Goal: Task Accomplishment & Management: Complete application form

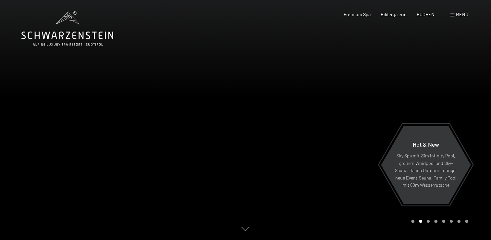
click at [459, 16] on span "Menü" at bounding box center [462, 15] width 12 height 6
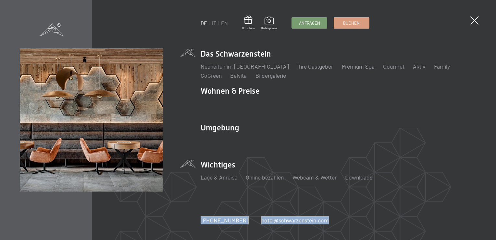
drag, startPoint x: 459, startPoint y: 16, endPoint x: 399, endPoint y: 171, distance: 166.6
click at [399, 171] on div "DE IT EN Gutschein Bildergalerie Anfragen Buchen DE IT EN Das Schwarzenstein Ne…" at bounding box center [339, 119] width 276 height 143
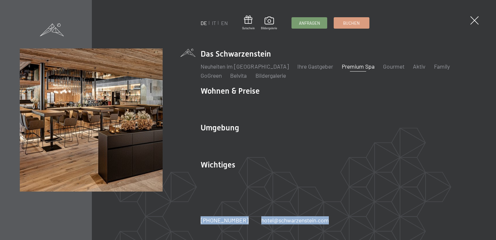
click at [342, 68] on link "Premium Spa" at bounding box center [358, 66] width 33 height 7
click at [342, 66] on link "Premium Spa" at bounding box center [358, 66] width 33 height 7
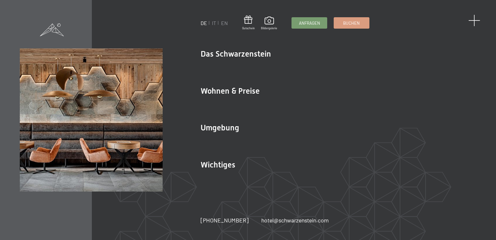
click at [478, 17] on div "DE IT EN Gutschein Bildergalerie Anfragen Buchen DE IT EN Das Schwarzenstein Ne…" at bounding box center [248, 120] width 496 height 240
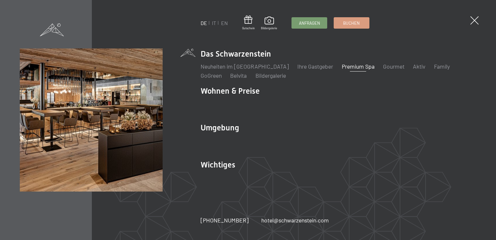
click at [342, 64] on link "Premium Spa" at bounding box center [358, 66] width 33 height 7
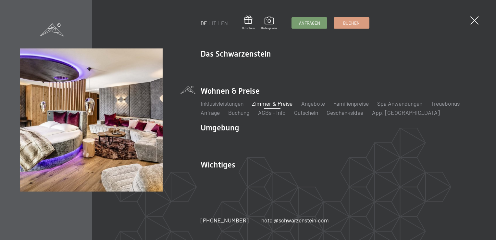
click at [272, 101] on link "Zimmer & Preise" at bounding box center [272, 103] width 41 height 7
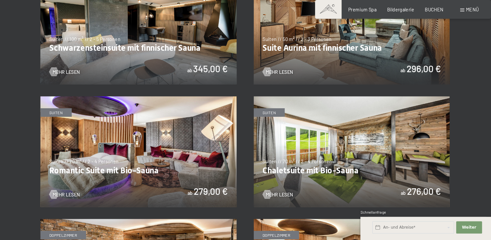
scroll to position [403, 0]
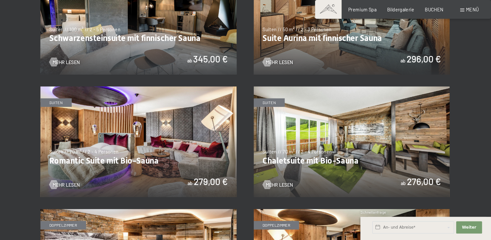
click at [163, 138] on img at bounding box center [144, 145] width 187 height 105
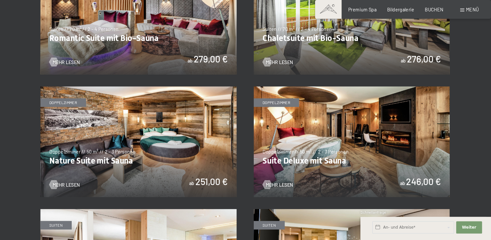
scroll to position [519, 0]
click at [117, 150] on img at bounding box center [144, 145] width 187 height 105
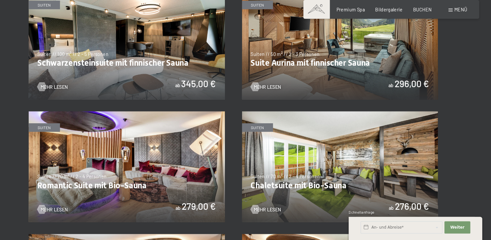
scroll to position [387, 0]
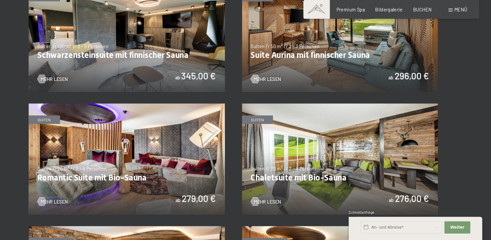
click at [135, 150] on img at bounding box center [144, 162] width 187 height 105
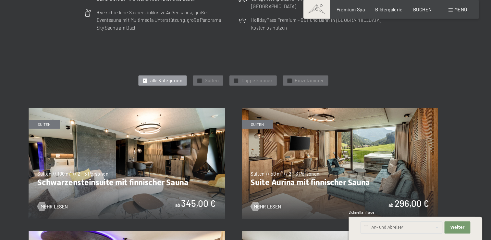
scroll to position [265, 0]
click at [160, 169] on img at bounding box center [144, 167] width 187 height 105
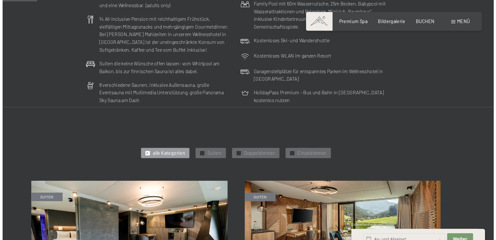
scroll to position [204, 0]
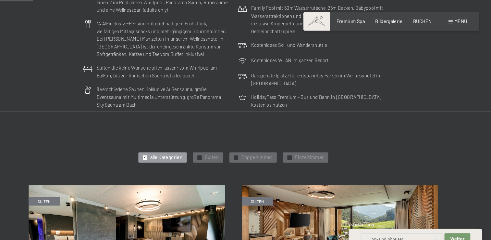
click at [453, 20] on span at bounding box center [452, 20] width 4 height 3
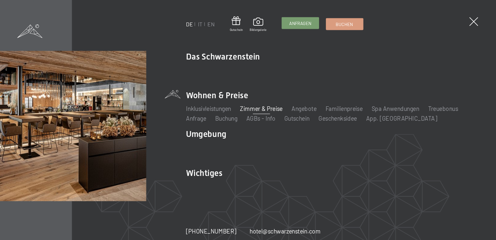
click at [324, 19] on link "Anfragen" at bounding box center [309, 22] width 35 height 11
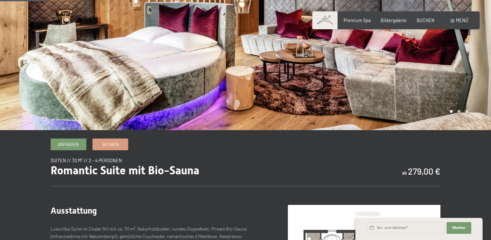
scroll to position [6, 0]
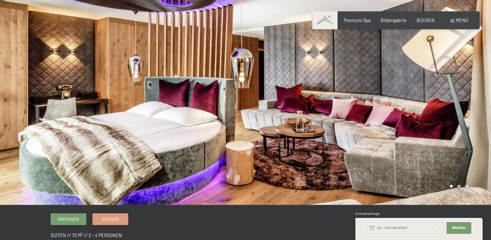
click at [302, 164] on div at bounding box center [369, 99] width 246 height 211
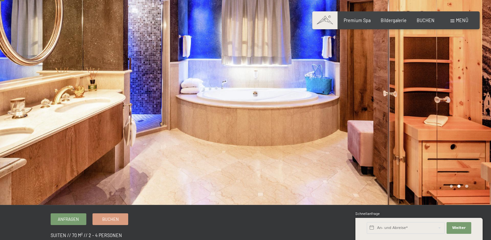
scroll to position [0, 0]
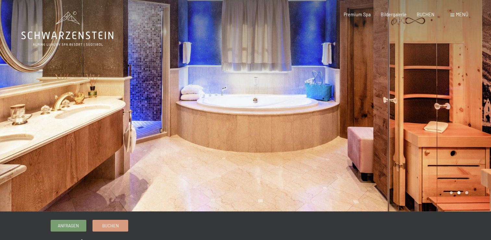
click at [79, 114] on div at bounding box center [123, 105] width 246 height 211
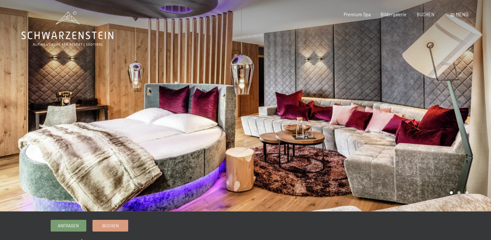
click at [388, 126] on div at bounding box center [369, 105] width 246 height 211
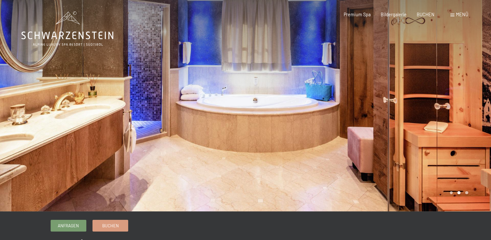
click at [388, 126] on div at bounding box center [369, 105] width 246 height 211
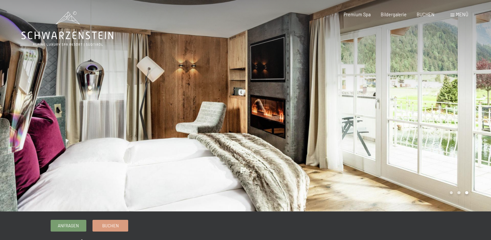
click at [388, 126] on div at bounding box center [369, 105] width 246 height 211
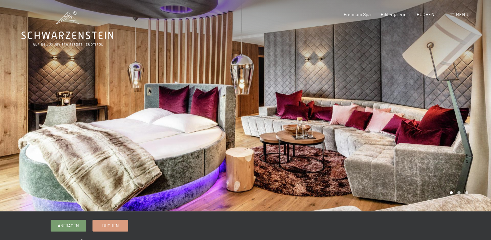
click at [388, 126] on div at bounding box center [369, 105] width 246 height 211
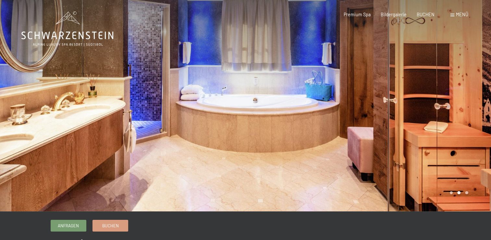
click at [388, 126] on div at bounding box center [369, 105] width 246 height 211
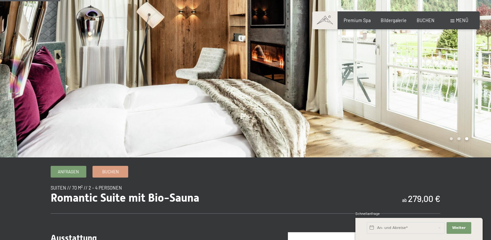
scroll to position [45, 0]
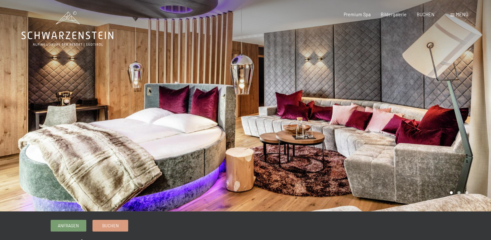
click at [453, 177] on div at bounding box center [369, 105] width 246 height 211
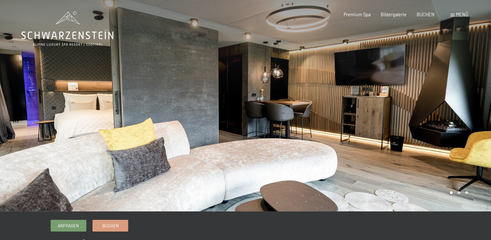
click at [373, 65] on div at bounding box center [369, 105] width 246 height 211
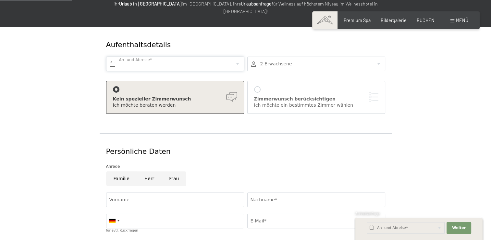
click at [235, 56] on input "text" at bounding box center [175, 63] width 138 height 15
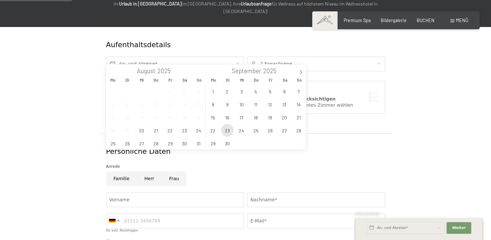
click at [230, 131] on span "23" at bounding box center [227, 130] width 13 height 13
type input "Di. 23.09.2025"
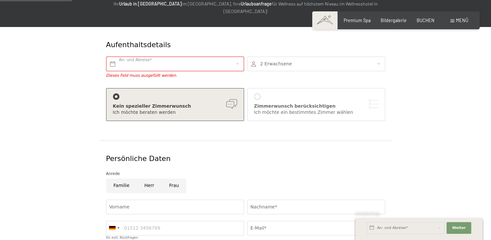
click at [301, 56] on div at bounding box center [316, 63] width 138 height 15
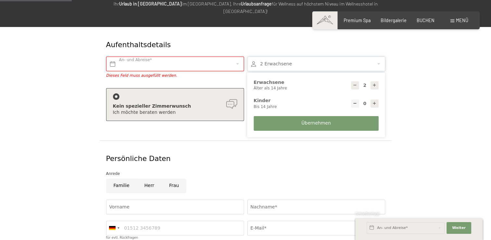
click at [225, 56] on input "text" at bounding box center [175, 63] width 138 height 15
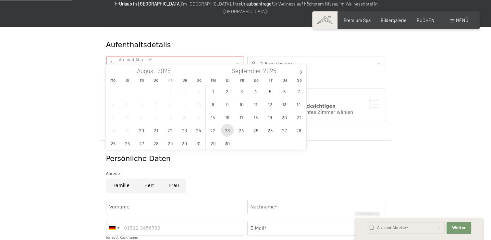
click at [224, 129] on span "23" at bounding box center [227, 130] width 13 height 13
click at [296, 130] on span "28" at bounding box center [298, 130] width 13 height 13
type input "Di. 23.09.2025 - So. 28.09.2025"
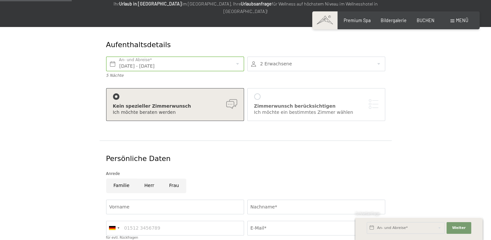
click at [296, 59] on div at bounding box center [316, 63] width 138 height 15
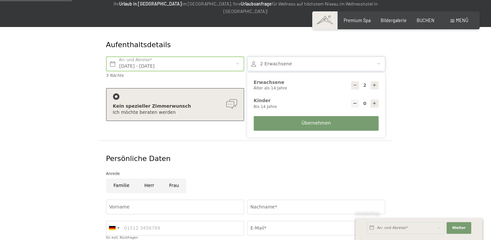
click at [308, 140] on div "Persönliche Daten Anrede Familie Herr Frau Vorname Nachname* Germany (Deutschla…" at bounding box center [246, 213] width 292 height 146
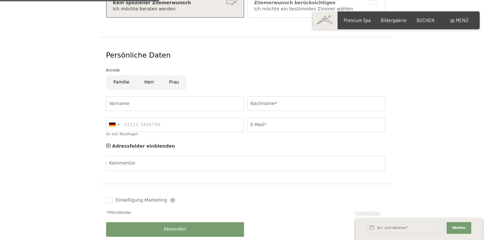
scroll to position [184, 0]
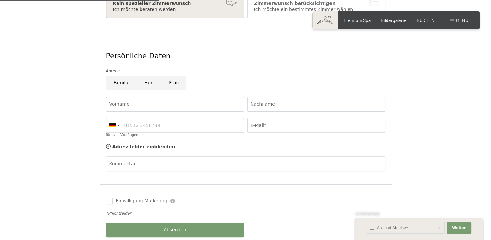
click at [167, 76] on input "Frau" at bounding box center [174, 83] width 25 height 15
radio input "true"
click at [129, 97] on input "Vorname" at bounding box center [175, 104] width 138 height 15
type input "Martina"
click at [272, 97] on input "Nachname*" at bounding box center [316, 104] width 138 height 15
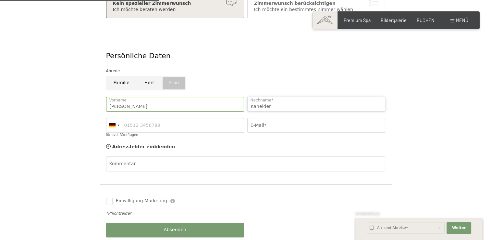
type input "Kaneider"
click at [253, 121] on input "E-Mail*" at bounding box center [316, 125] width 138 height 15
type input "martinakaneider@yahoo.it"
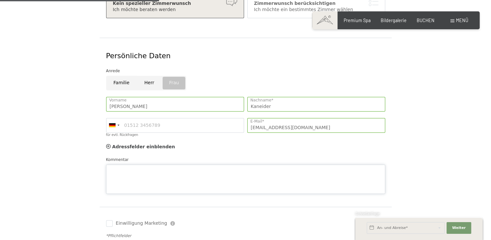
click at [147, 156] on div "Kommentar" at bounding box center [245, 174] width 279 height 37
paste textarea "Guten Abend, mein Partner und ich planen derzeit unsere Flitterwochen und möcht…"
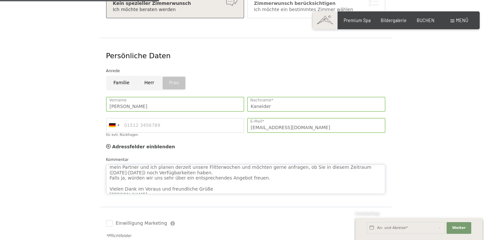
scroll to position [13, 0]
click at [112, 164] on textarea "Guten Abend, mein Partner und ich planen derzeit unsere Flitterwochen und möcht…" at bounding box center [245, 178] width 279 height 29
click at [240, 176] on textarea "Guten Abend, mein Partner und ich planen derzeit unsere Flitterwochen und möcht…" at bounding box center [245, 178] width 279 height 29
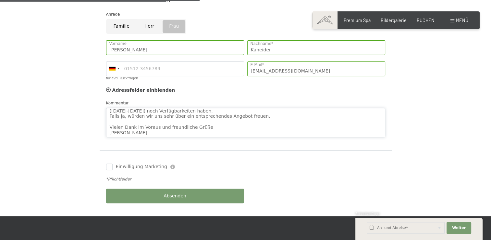
scroll to position [298, 0]
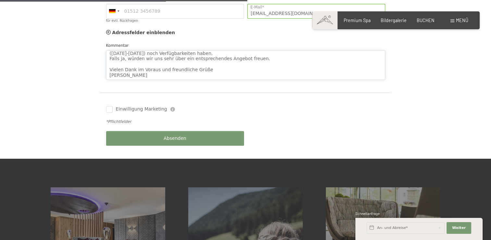
type textarea "Guten Abend, mein Partner und ich planen derzeit unsere Flitterwochen und möcht…"
click at [203, 131] on button "Absenden" at bounding box center [175, 138] width 138 height 15
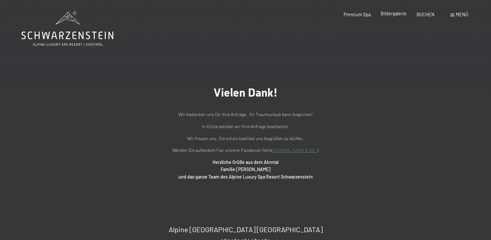
click at [389, 12] on span "Bildergalerie" at bounding box center [394, 14] width 26 height 6
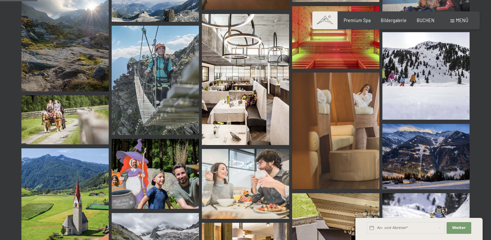
scroll to position [531, 0]
